Goal: Task Accomplishment & Management: Use online tool/utility

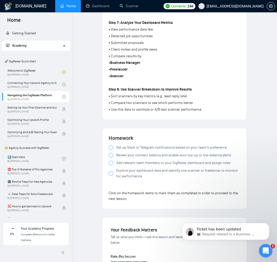
drag, startPoint x: 264, startPoint y: 253, endPoint x: 522, endPoint y: 488, distance: 349.3
click at [263, 254] on div "Open Intercom Messenger" at bounding box center [265, 250] width 17 height 17
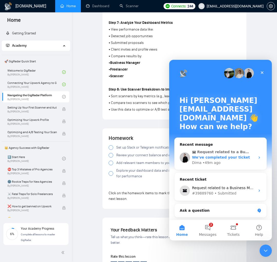
click at [229, 156] on span "We've completed your ticket" at bounding box center [221, 157] width 58 height 4
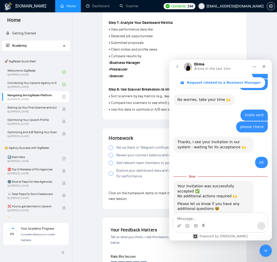
scroll to position [455, 0]
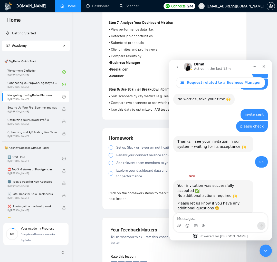
click at [216, 218] on textarea "Message…" at bounding box center [221, 217] width 94 height 9
type textarea "Thanks alot"
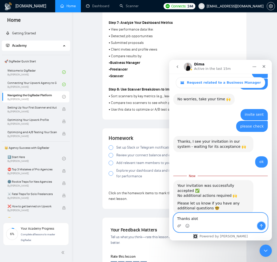
click at [260, 228] on icon "Send a message…" at bounding box center [262, 226] width 4 height 4
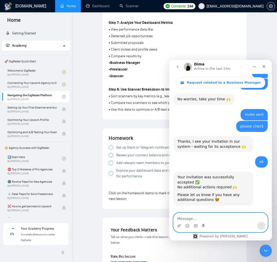
scroll to position [461, 0]
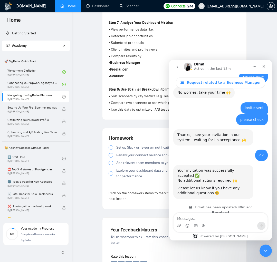
click at [177, 70] on button "go back" at bounding box center [178, 67] width 10 height 10
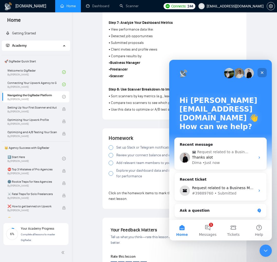
click at [266, 73] on div "Close" at bounding box center [262, 72] width 9 height 9
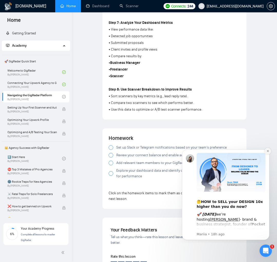
click at [270, 151] on button "Dismiss notification" at bounding box center [268, 151] width 7 height 7
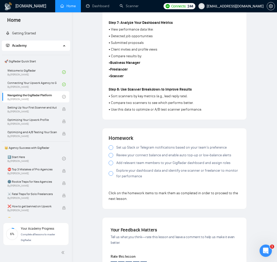
click at [113, 149] on div at bounding box center [111, 147] width 5 height 5
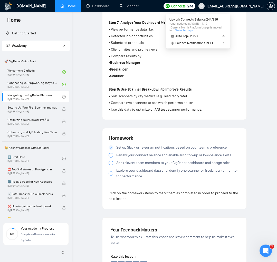
click at [187, 8] on span "Connects:" at bounding box center [178, 6] width 15 height 6
click at [200, 36] on span "Auto Top-Up is OFF" at bounding box center [189, 36] width 26 height 3
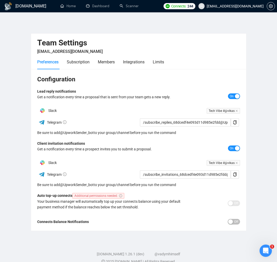
click at [233, 224] on button "Off" at bounding box center [234, 222] width 12 height 6
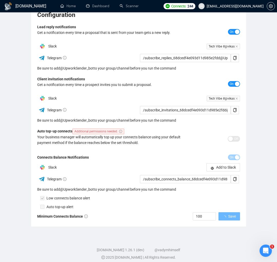
scroll to position [69, 0]
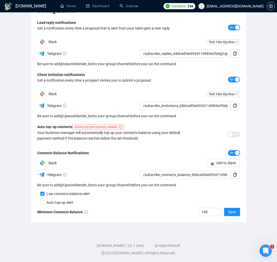
click at [63, 201] on div "Auto top-up alert" at bounding box center [58, 203] width 29 height 6
click at [58, 203] on div "Auto top-up alert" at bounding box center [58, 203] width 29 height 6
click at [42, 203] on input "checkbox" at bounding box center [42, 203] width 4 height 4
checkbox input "true"
click at [231, 214] on span "Save" at bounding box center [232, 212] width 8 height 6
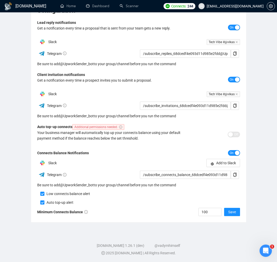
scroll to position [54, 0]
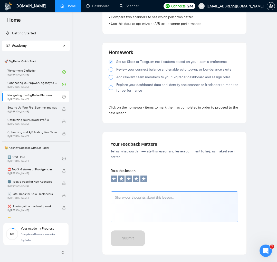
scroll to position [447, 0]
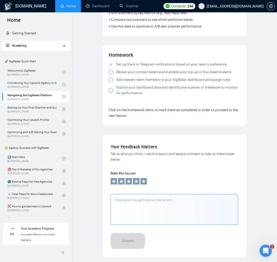
click at [111, 75] on div at bounding box center [111, 72] width 5 height 5
click at [111, 81] on div at bounding box center [111, 80] width 5 height 5
click at [112, 93] on div at bounding box center [111, 90] width 5 height 5
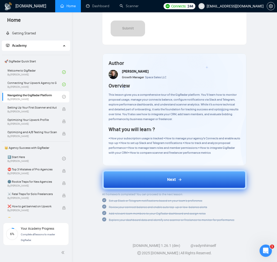
click at [152, 180] on button "Next" at bounding box center [174, 180] width 145 height 20
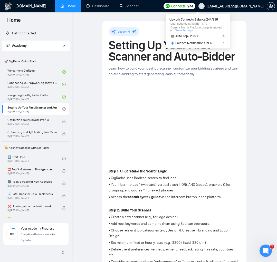
click at [186, 31] on link "Team Settings" at bounding box center [184, 30] width 18 height 3
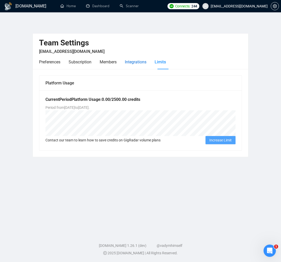
click at [136, 65] on div "Integrations" at bounding box center [136, 62] width 22 height 6
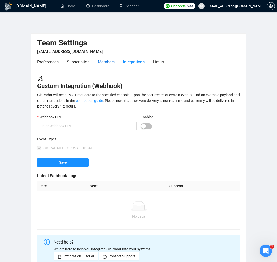
click at [108, 63] on div "Members" at bounding box center [106, 62] width 17 height 6
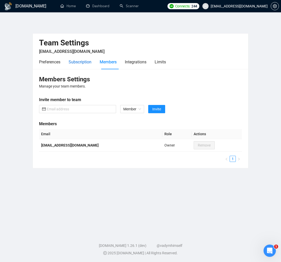
click at [86, 63] on div "Subscription" at bounding box center [80, 62] width 23 height 6
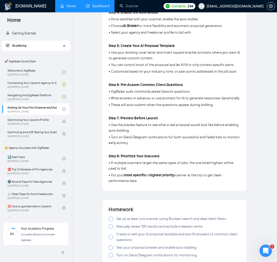
scroll to position [302, 0]
click at [120, 6] on link "Scanner" at bounding box center [129, 6] width 19 height 4
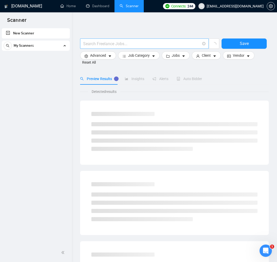
click at [87, 48] on span at bounding box center [144, 44] width 129 height 10
click at [93, 45] on input "text" at bounding box center [141, 44] width 117 height 6
paste input "(demo | deck | slides | "slide deck" | "google slides" | presentation | pitchde…"
type input "(demo | deck | slides | "slide deck" | "google slides" | presentation | pitchde…"
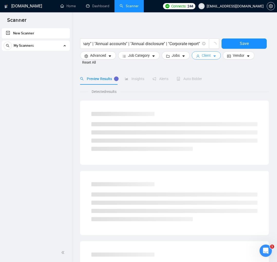
scroll to position [0, 0]
click at [216, 57] on icon "caret-down" at bounding box center [215, 56] width 4 height 4
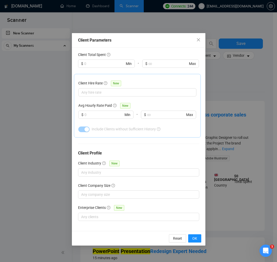
scroll to position [137, 0]
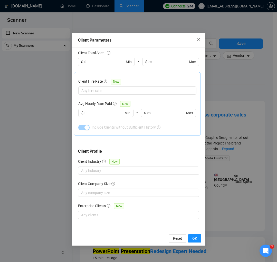
click at [198, 39] on icon "close" at bounding box center [199, 40] width 4 height 4
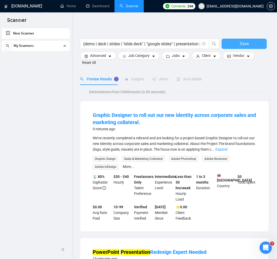
click at [229, 45] on button "Save" at bounding box center [244, 44] width 45 height 10
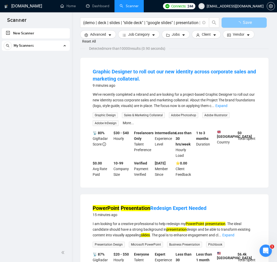
scroll to position [51, 0]
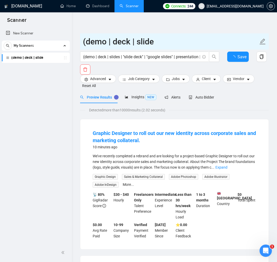
click at [263, 41] on icon "edit" at bounding box center [263, 41] width 7 height 7
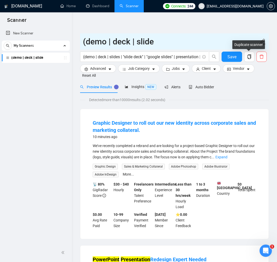
click at [266, 38] on span "(demo | deck | slide" at bounding box center [174, 41] width 189 height 16
click at [264, 40] on icon "edit" at bounding box center [263, 42] width 6 height 6
drag, startPoint x: 160, startPoint y: 44, endPoint x: 102, endPoint y: 34, distance: 59.6
click at [102, 34] on span "(demo | deck | slide" at bounding box center [174, 41] width 189 height 16
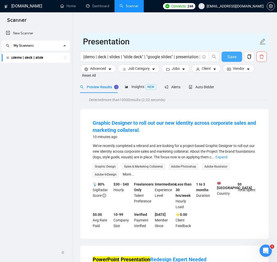
type input "Presentation"
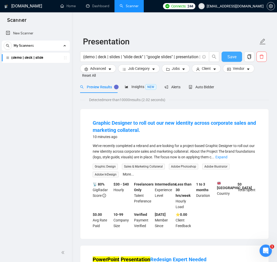
click at [232, 55] on span "Save" at bounding box center [232, 57] width 9 height 6
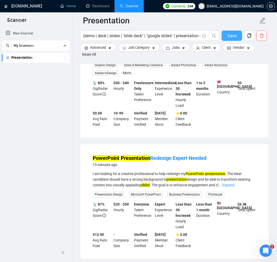
scroll to position [104, 0]
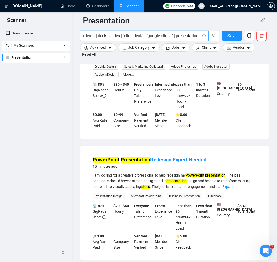
click at [169, 36] on input "(demo | deck | slides | "slide deck" | "google slides" | presentation | pitchde…" at bounding box center [141, 36] width 117 height 6
click at [187, 36] on input "(demo | deck | slides | "slide deck" | "google slides" | presentation | pitchde…" at bounding box center [141, 36] width 117 height 6
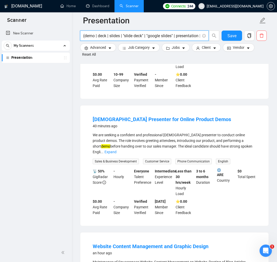
scroll to position [525, 0]
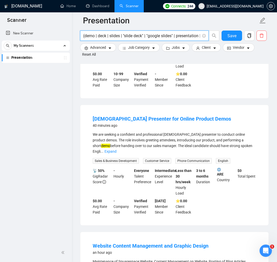
click at [144, 36] on input "(demo | deck | slides | "slide deck" | "google slides" | presentation | pitchde…" at bounding box center [141, 36] width 117 height 6
paste input "ck | slides | "slide deck" | "google slides" | presentation | pitchdeck | "pitc…"
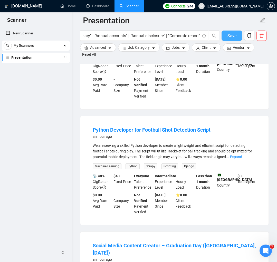
scroll to position [0, 0]
click at [235, 33] on span "Save" at bounding box center [232, 36] width 9 height 6
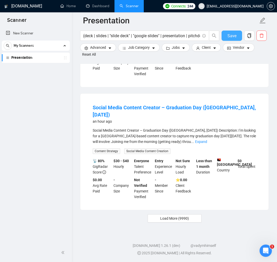
scroll to position [1099, 0]
click at [166, 220] on span "Load More (9990)" at bounding box center [174, 219] width 29 height 6
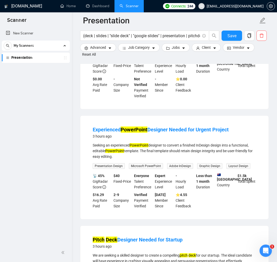
scroll to position [1787, 0]
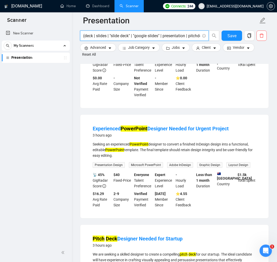
click at [142, 38] on input "(deck | slides | "slide deck" | "google slides" | presentation | pitchdeck | "p…" at bounding box center [141, 36] width 117 height 6
paste input "(layout design | "page layout" | "document layout" | "layout designer" | "publi…"
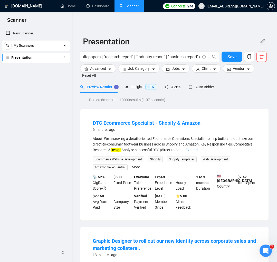
scroll to position [0, 0]
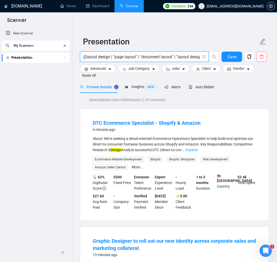
click at [136, 57] on input "((layout design | "page layout" | "document layout" | "layout designer" | "publ…" at bounding box center [141, 57] width 117 height 6
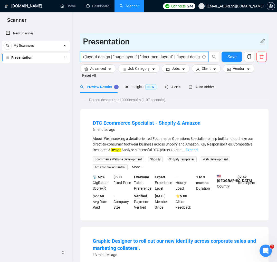
paste input "deck | slides | "slide deck" | "google slides" | presentation | pitchdeck | "pi…"
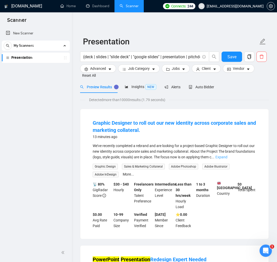
click at [228, 157] on link "Expand" at bounding box center [222, 157] width 12 height 4
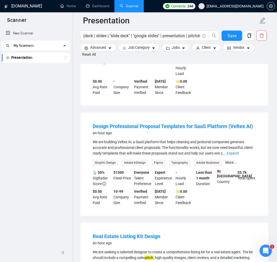
scroll to position [573, 0]
click at [239, 155] on link "Expand" at bounding box center [233, 153] width 12 height 4
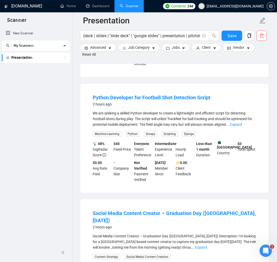
scroll to position [1175, 0]
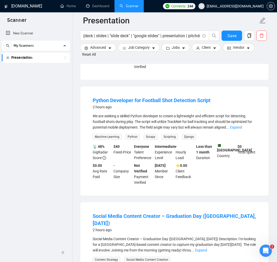
click at [242, 130] on div "We are seeking a skilled Python developer to create a lightweight and efficient…" at bounding box center [175, 121] width 164 height 17
click at [242, 130] on link "Expand" at bounding box center [236, 127] width 12 height 4
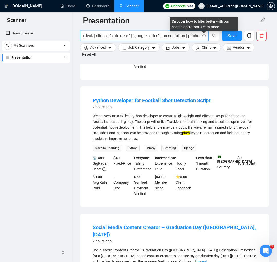
drag, startPoint x: 181, startPoint y: 38, endPoint x: 198, endPoint y: 37, distance: 17.0
click at [202, 36] on span "(deck | slides | "slide deck" | "google slides" | presentation | pitchdeck | "p…" at bounding box center [144, 36] width 129 height 10
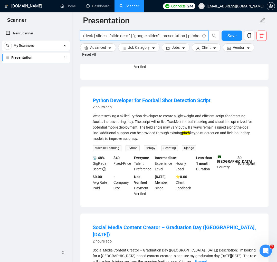
click at [197, 37] on input "(deck | slides | "slide deck" | "google slides" | presentation | pitchdeck | "p…" at bounding box center [141, 36] width 117 height 6
drag, startPoint x: 132, startPoint y: 36, endPoint x: 75, endPoint y: 31, distance: 57.5
click at [136, 36] on input "(deck | slides | "slide deck" | "google slides" | presentation | pitchdeck | "p…" at bounding box center [141, 36] width 117 height 6
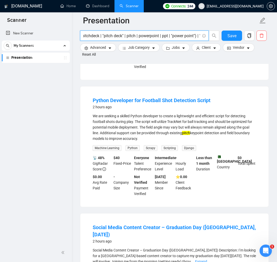
scroll to position [0, 119]
drag, startPoint x: 159, startPoint y: 35, endPoint x: 156, endPoint y: 37, distance: 3.8
click at [156, 37] on input "(deck | slides | "slide deck" | "google slides" | presentation | pitchdeck | "p…" at bounding box center [141, 36] width 117 height 6
click at [132, 36] on input "(deck | slides | "slide deck" | "google slides" | presentation | pitchdeck | "p…" at bounding box center [141, 36] width 117 height 6
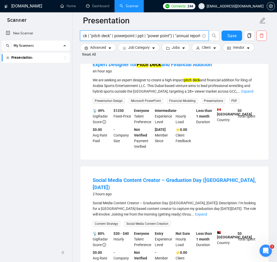
scroll to position [789, 0]
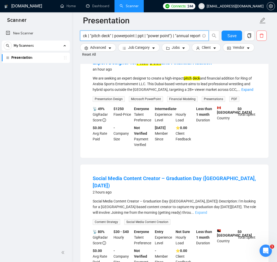
type input "(deck | slides | "slide deck" | "google slides" | presentation | pitchdeck | "p…"
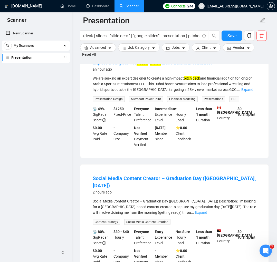
click at [207, 212] on link "Expand" at bounding box center [201, 213] width 12 height 4
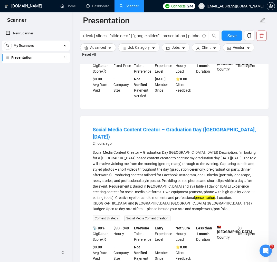
scroll to position [840, 0]
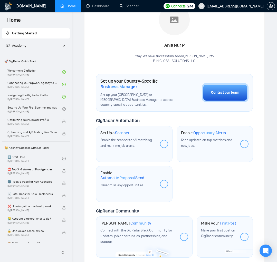
scroll to position [95, 0]
click at [162, 144] on div at bounding box center [164, 144] width 8 height 8
